Goal: Transaction & Acquisition: Book appointment/travel/reservation

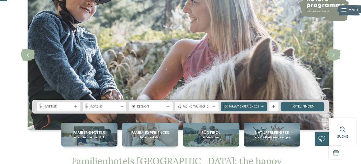
scroll to position [41, 0]
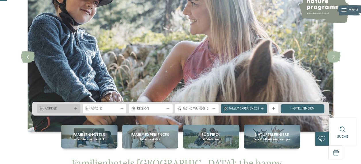
click at [66, 108] on span "Anreise" at bounding box center [59, 109] width 28 height 5
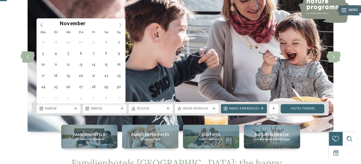
click at [122, 20] on span at bounding box center [121, 24] width 10 height 10
type input "****"
click at [122, 20] on span at bounding box center [121, 24] width 10 height 10
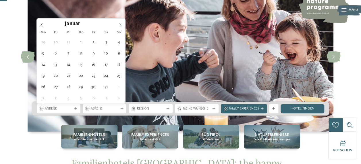
type div "17.01.2026"
type input "****"
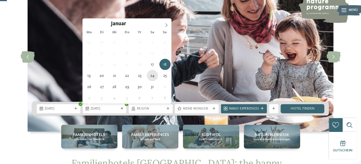
type div "24.01.2026"
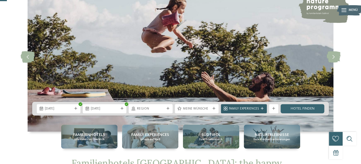
click at [260, 108] on div at bounding box center [262, 108] width 5 height 3
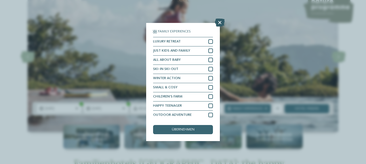
click at [218, 25] on icon at bounding box center [220, 23] width 10 height 8
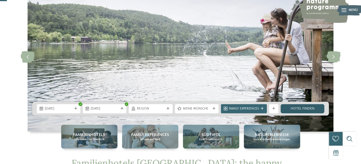
click at [309, 109] on link "Hotel finden" at bounding box center [303, 108] width 44 height 9
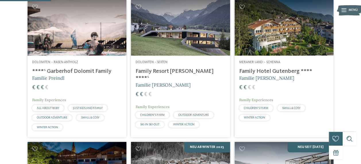
scroll to position [163, 0]
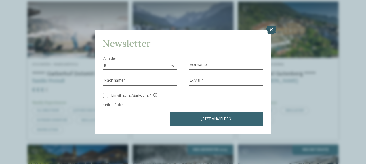
click at [271, 33] on icon at bounding box center [271, 30] width 10 height 8
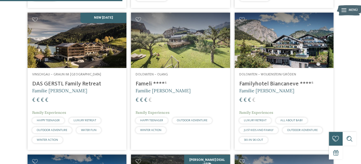
scroll to position [437, 0]
click at [78, 88] on h4 "DAS GERSTL Family Retreat" at bounding box center [77, 84] width 90 height 7
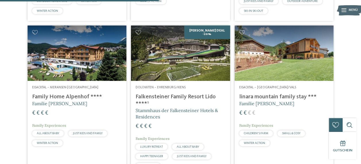
scroll to position [567, 0]
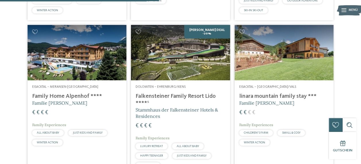
click at [149, 107] on h4 "Falkensteiner Family Resort Lido ****ˢ" at bounding box center [181, 100] width 90 height 14
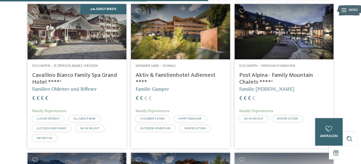
scroll to position [744, 0]
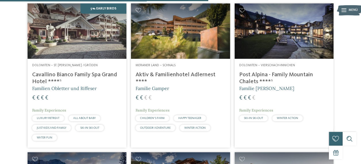
click at [252, 85] on h4 "Post Alpina - Family Mountain Chalets ****ˢ" at bounding box center [284, 79] width 90 height 14
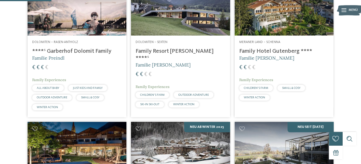
scroll to position [183, 0]
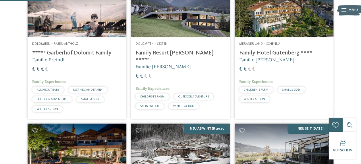
drag, startPoint x: 128, startPoint y: 62, endPoint x: 48, endPoint y: 64, distance: 80.8
click at [48, 64] on article "Dolomiten – Rasen-Antholz ****ˢ Garberhof Dolomit Family Familie Preindl € € € €" at bounding box center [76, 50] width 103 height 142
copy h4 "Garberhof Dolomit Family"
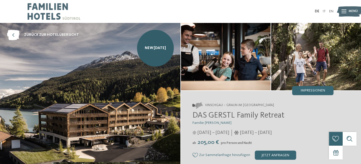
click at [349, 9] on span "Menü" at bounding box center [353, 11] width 9 height 5
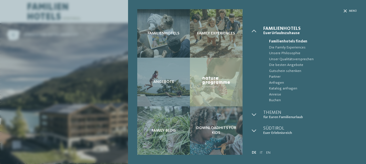
click at [349, 9] on span "Menü" at bounding box center [353, 11] width 8 height 4
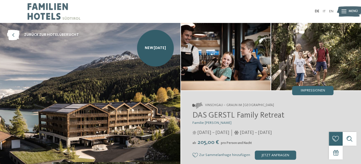
click at [351, 11] on span "Menü" at bounding box center [353, 11] width 9 height 5
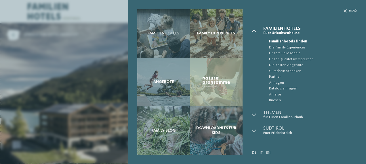
click at [351, 11] on div "Familienhotels Family Experiences Angebote" at bounding box center [183, 82] width 366 height 164
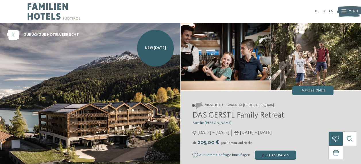
click at [331, 11] on link "EN" at bounding box center [331, 11] width 4 height 4
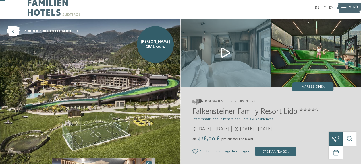
scroll to position [56, 0]
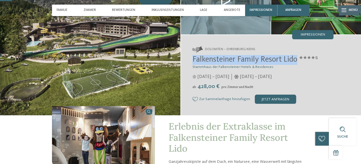
drag, startPoint x: 192, startPoint y: 59, endPoint x: 299, endPoint y: 57, distance: 106.9
click at [299, 57] on div "Dolomiten – Ehrenburg/Kiens Falkensteiner Family Resort Lido ****ˢ Stammhaus de…" at bounding box center [271, 75] width 180 height 81
copy span "Falkensteiner Family Resort Lido"
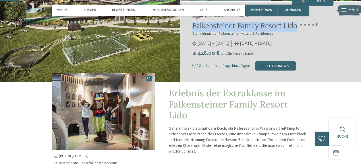
scroll to position [0, 0]
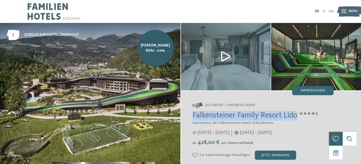
click at [170, 90] on img at bounding box center [90, 97] width 180 height 149
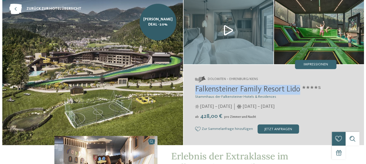
scroll to position [2, 0]
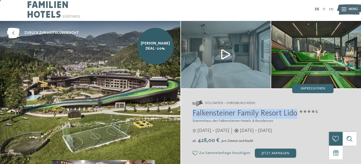
click at [222, 55] on img at bounding box center [226, 55] width 90 height 68
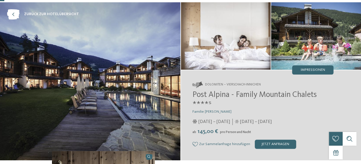
scroll to position [14, 0]
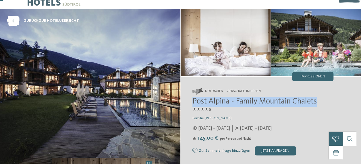
drag, startPoint x: 193, startPoint y: 103, endPoint x: 320, endPoint y: 101, distance: 126.8
click at [320, 101] on h2 "Post Alpina - Family Mountain Chalets ****ˢ" at bounding box center [263, 106] width 141 height 19
copy span "Post Alpina - Family Mountain Chalets"
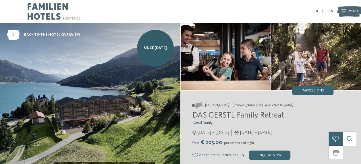
click at [299, 18] on div "DE IT EN Menu" at bounding box center [257, 11] width 153 height 23
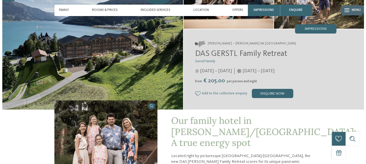
scroll to position [29, 0]
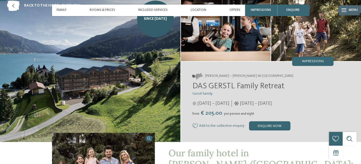
click at [354, 10] on span "Menu" at bounding box center [353, 10] width 9 height 5
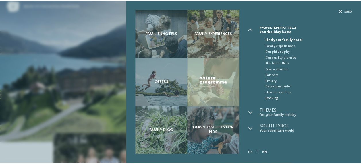
scroll to position [0, 0]
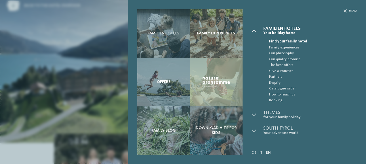
click at [95, 66] on div "Familienhotels Family experiences Offers" at bounding box center [183, 82] width 366 height 164
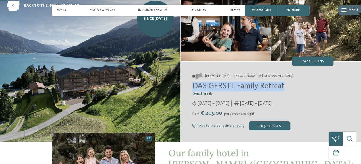
drag, startPoint x: 193, startPoint y: 87, endPoint x: 285, endPoint y: 87, distance: 91.4
click at [285, 87] on h2 "DAS GERSTL Family Retreat" at bounding box center [263, 87] width 141 height 10
copy span "DAS GERSTL Family Retreat"
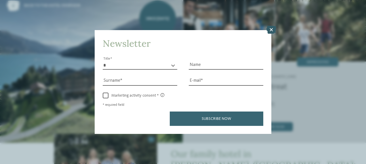
click at [269, 28] on icon at bounding box center [271, 30] width 10 height 8
